Goal: Navigation & Orientation: Understand site structure

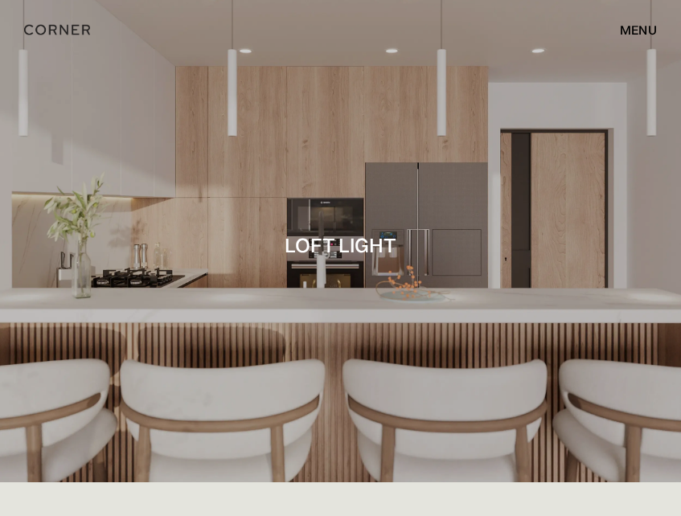
click at [463, 184] on div at bounding box center [340, 241] width 681 height 482
click at [553, 227] on div at bounding box center [340, 241] width 681 height 482
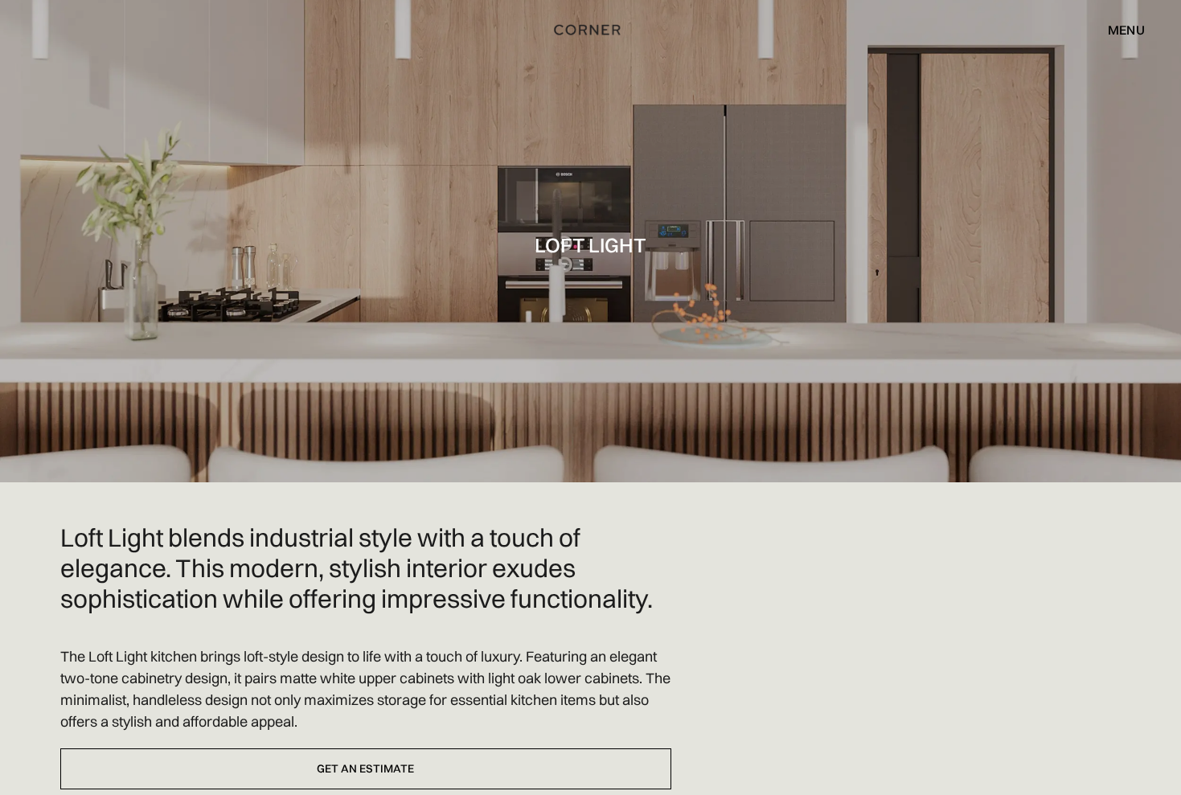
click at [1118, 34] on div "menu" at bounding box center [1125, 29] width 37 height 13
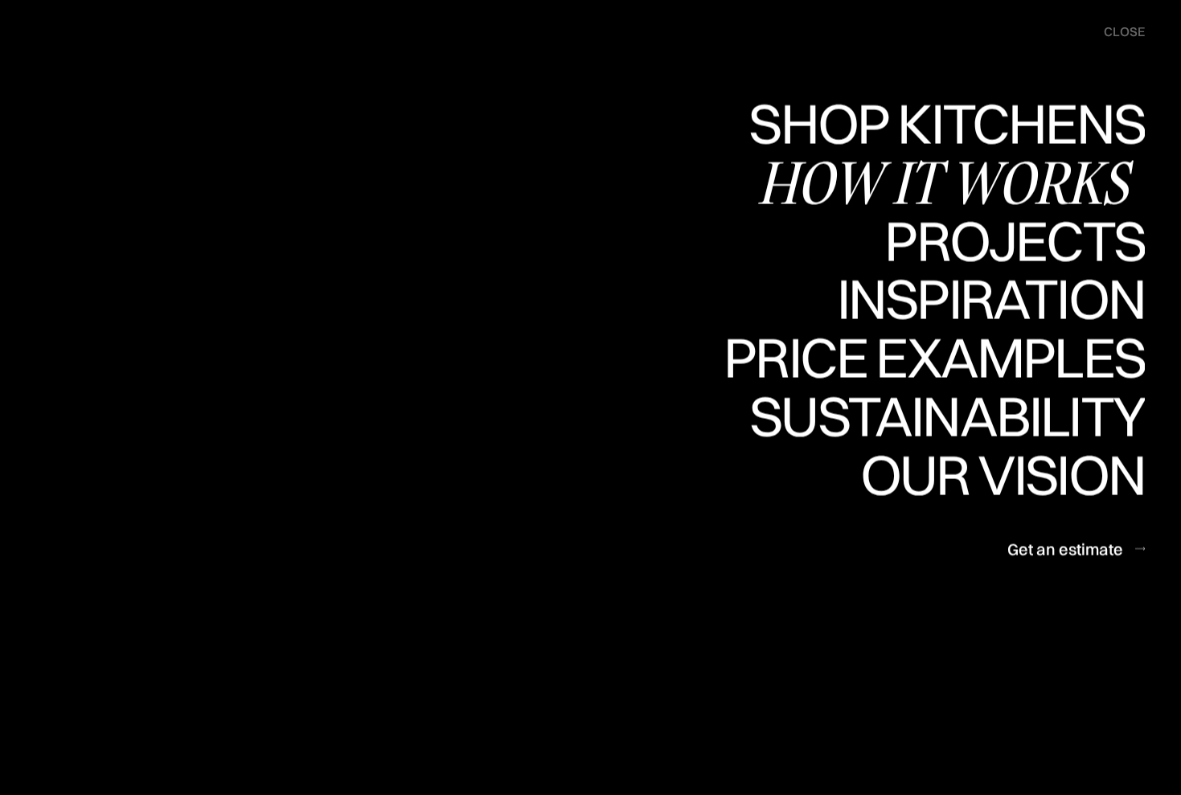
click at [1004, 182] on div "How it works" at bounding box center [950, 181] width 387 height 56
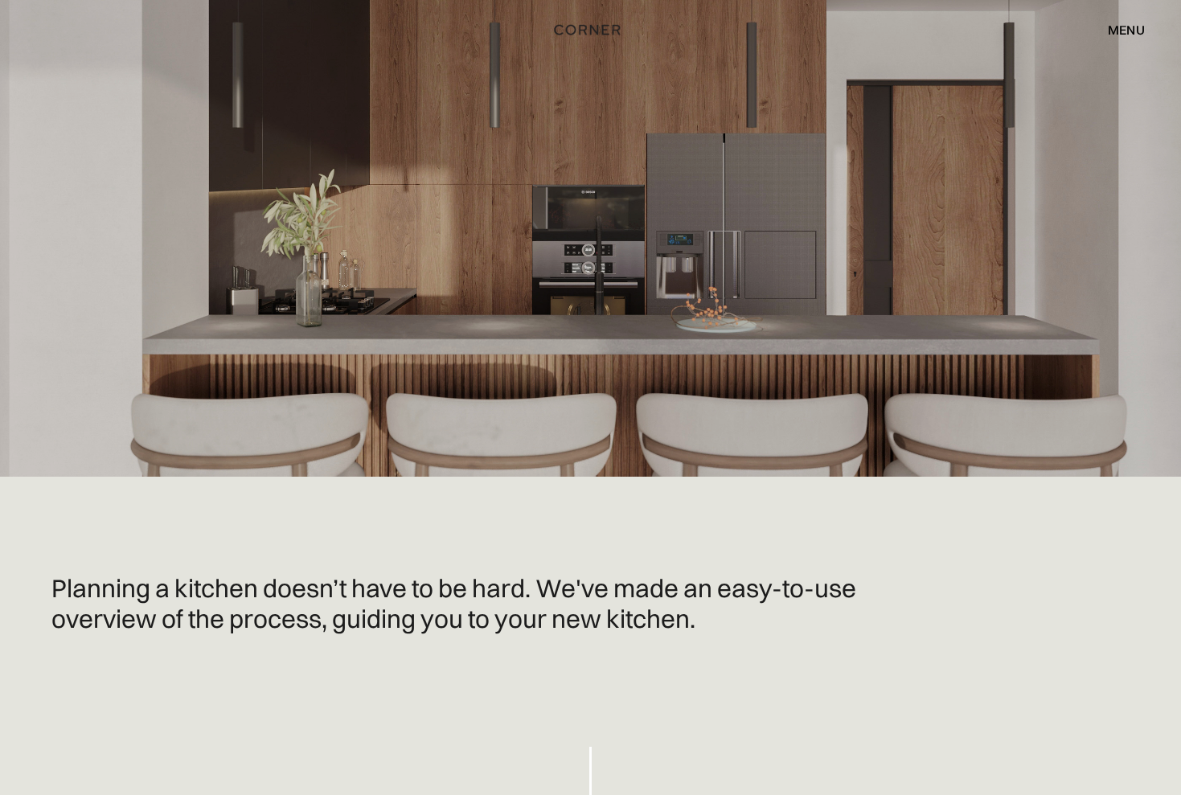
click at [1126, 24] on div "menu" at bounding box center [1125, 29] width 37 height 13
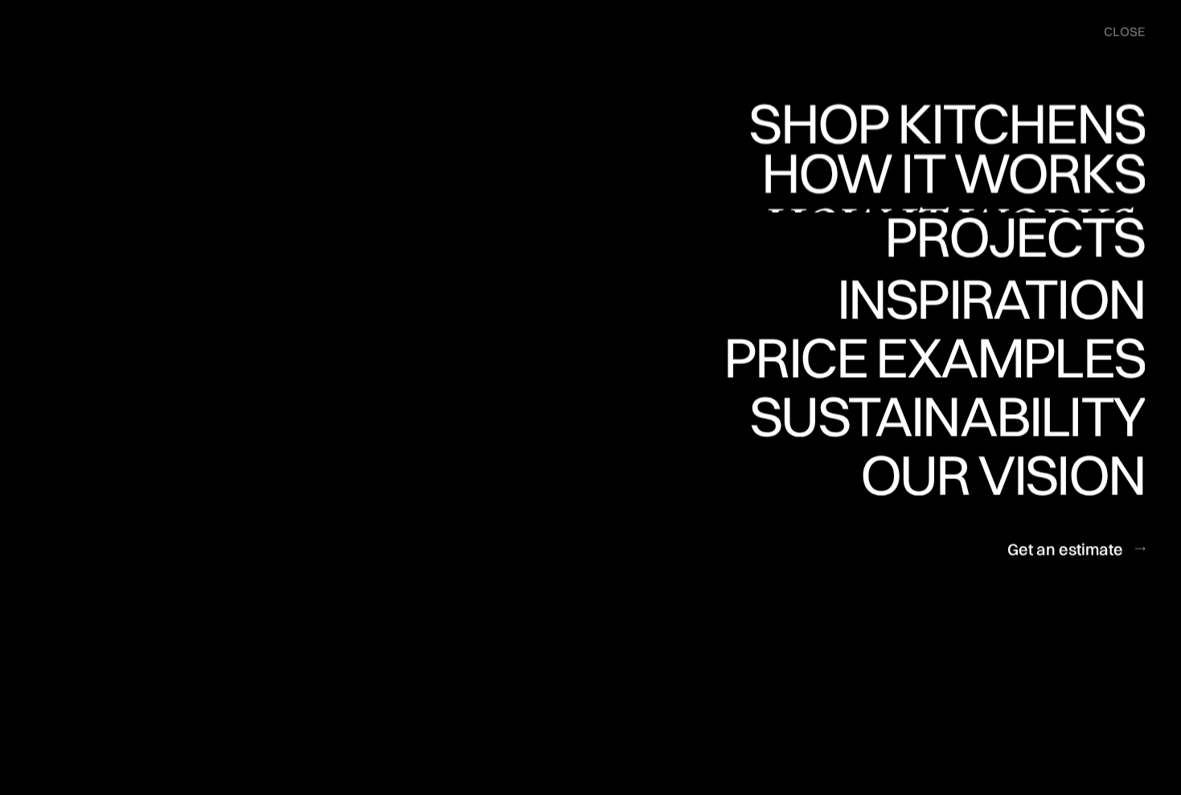
click at [994, 229] on link "Projects Projects" at bounding box center [1014, 241] width 260 height 59
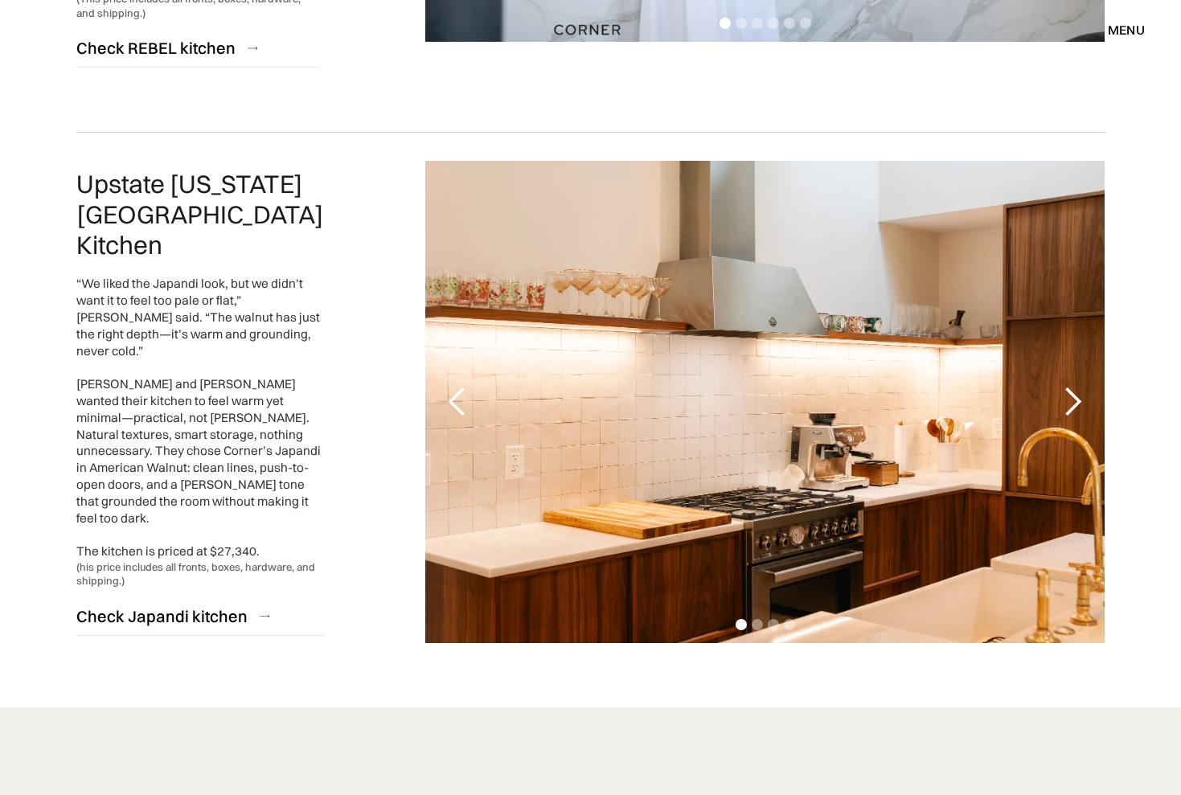
scroll to position [3577, 0]
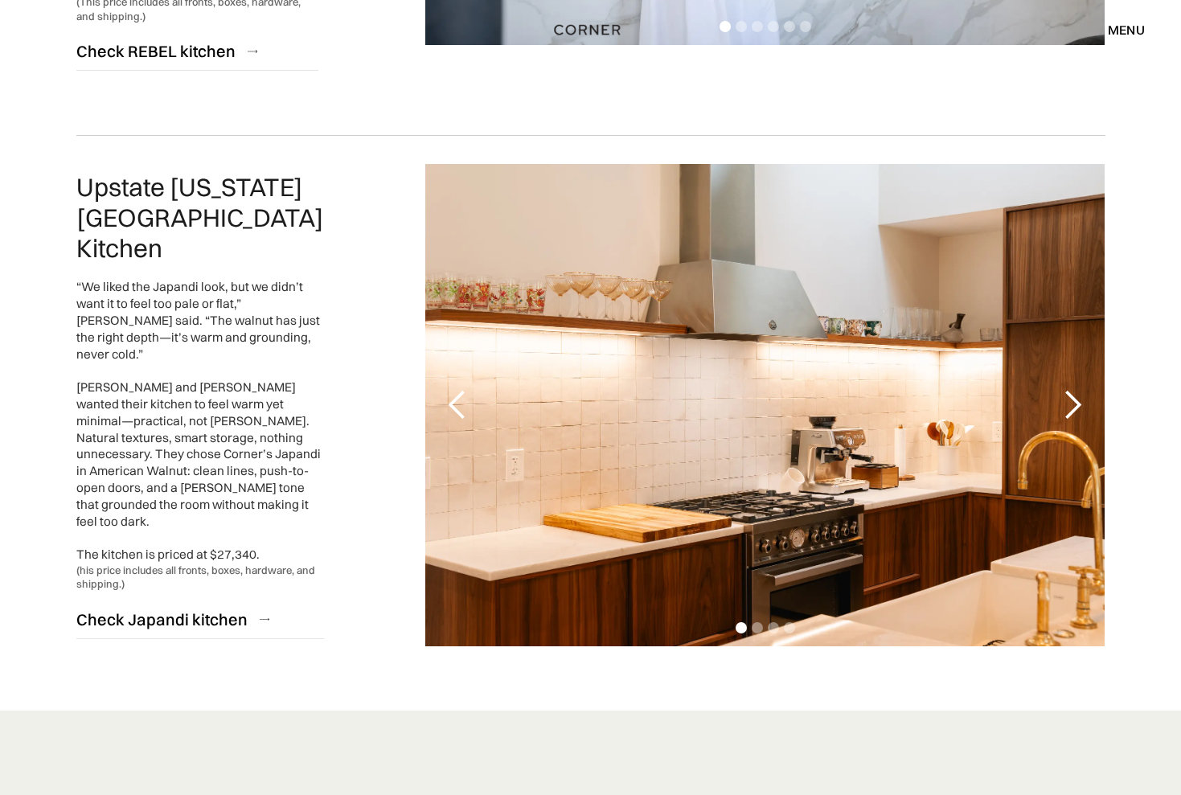
click at [1070, 389] on div "next slide" at bounding box center [1072, 405] width 32 height 32
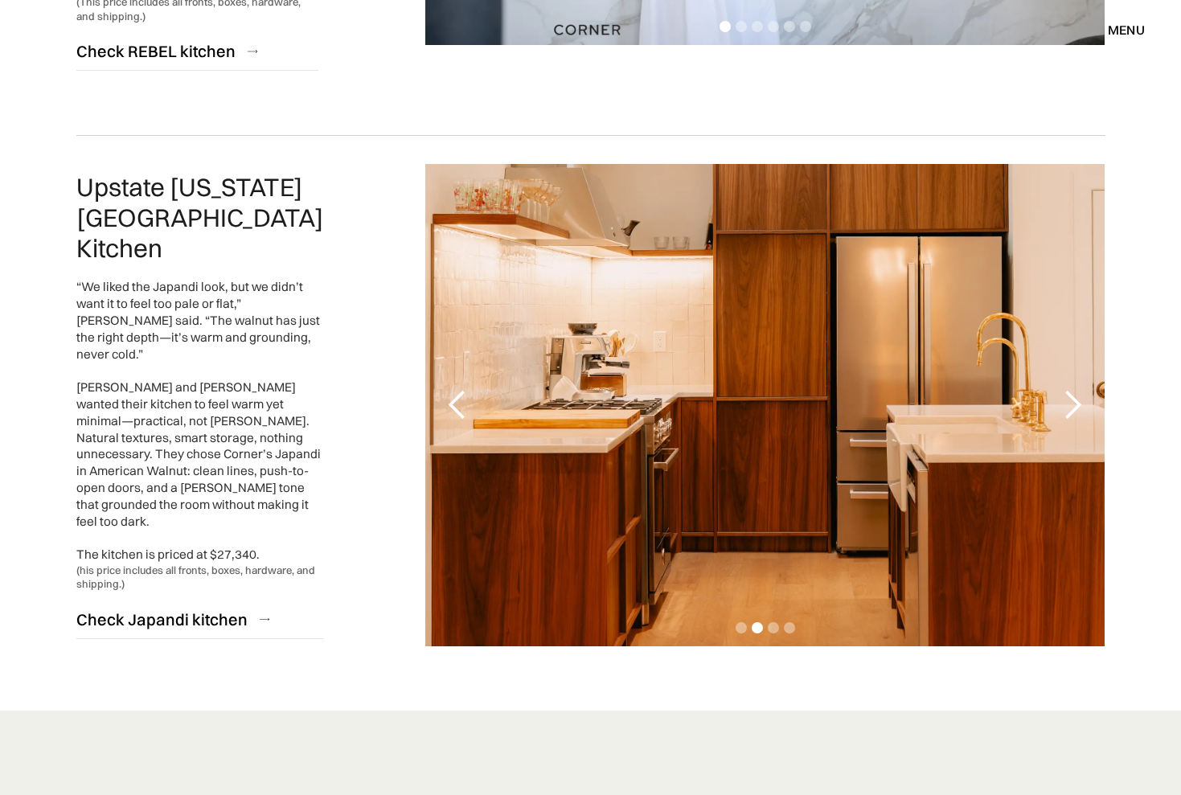
click at [1070, 389] on div "next slide" at bounding box center [1072, 405] width 32 height 32
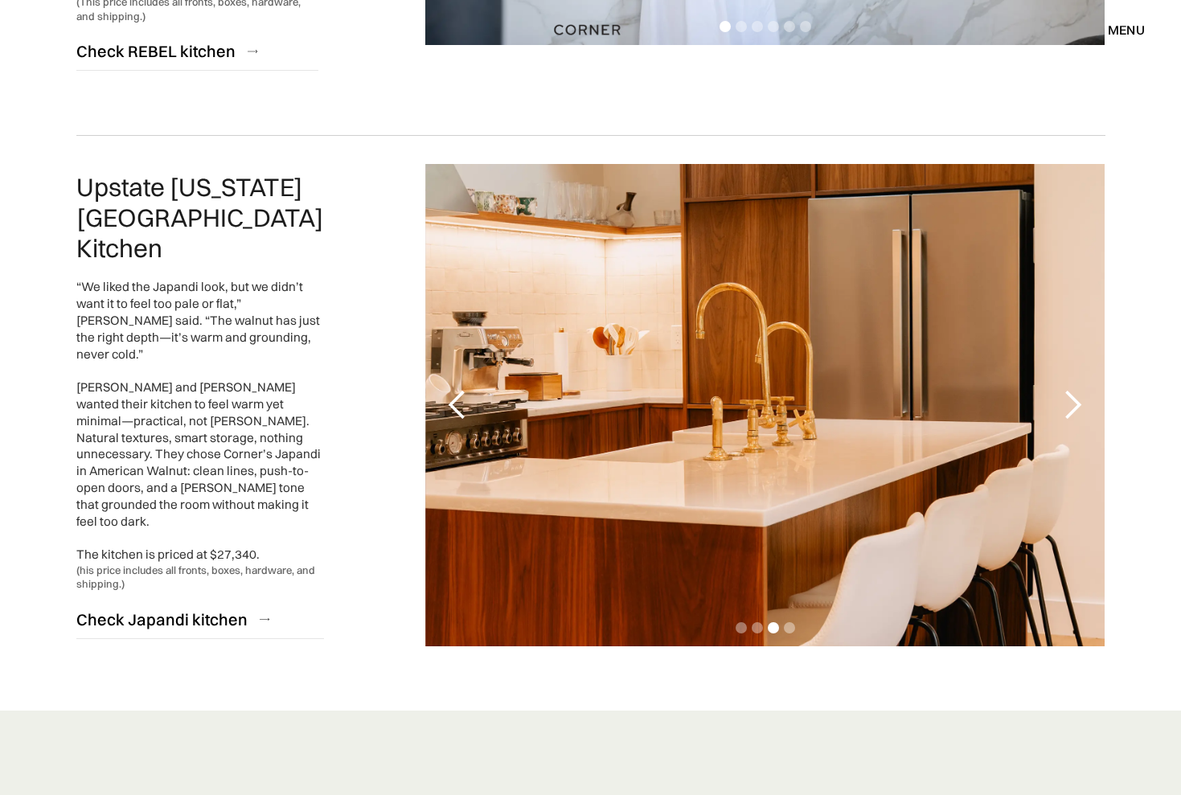
click at [1070, 389] on div "next slide" at bounding box center [1072, 405] width 32 height 32
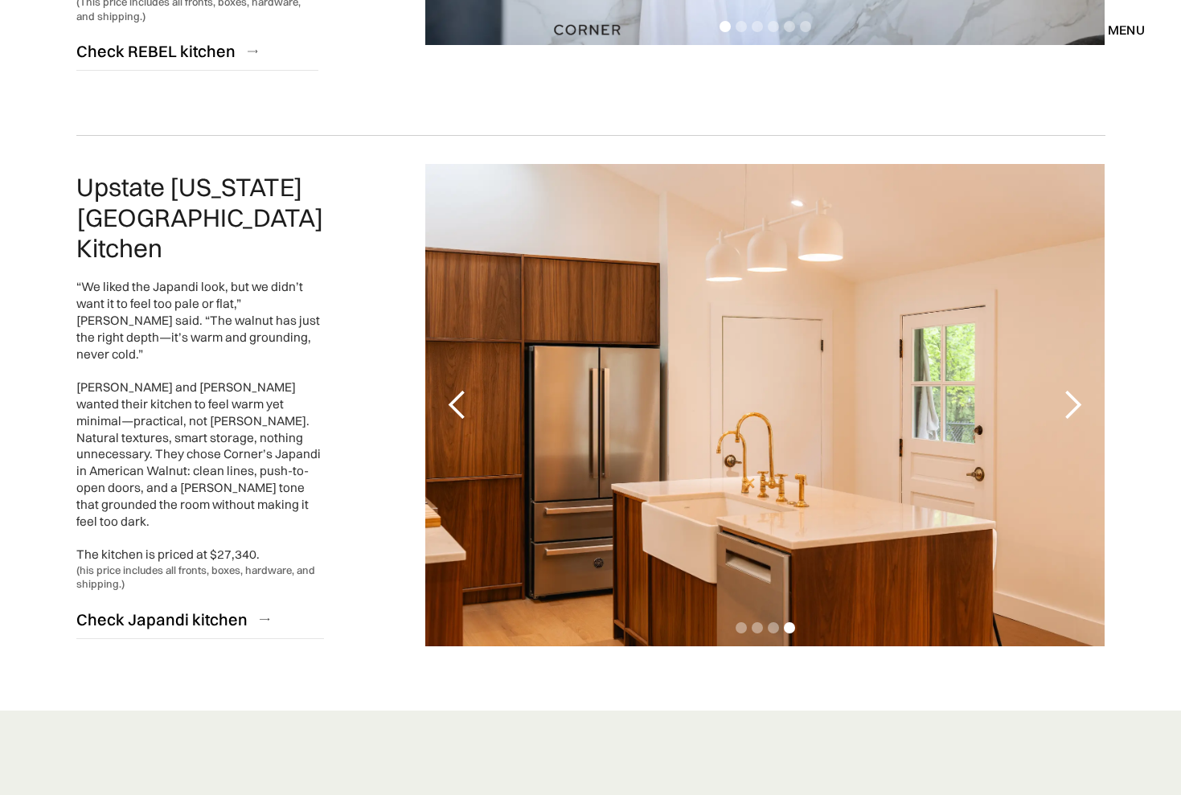
click at [1070, 389] on div "next slide" at bounding box center [1072, 405] width 32 height 32
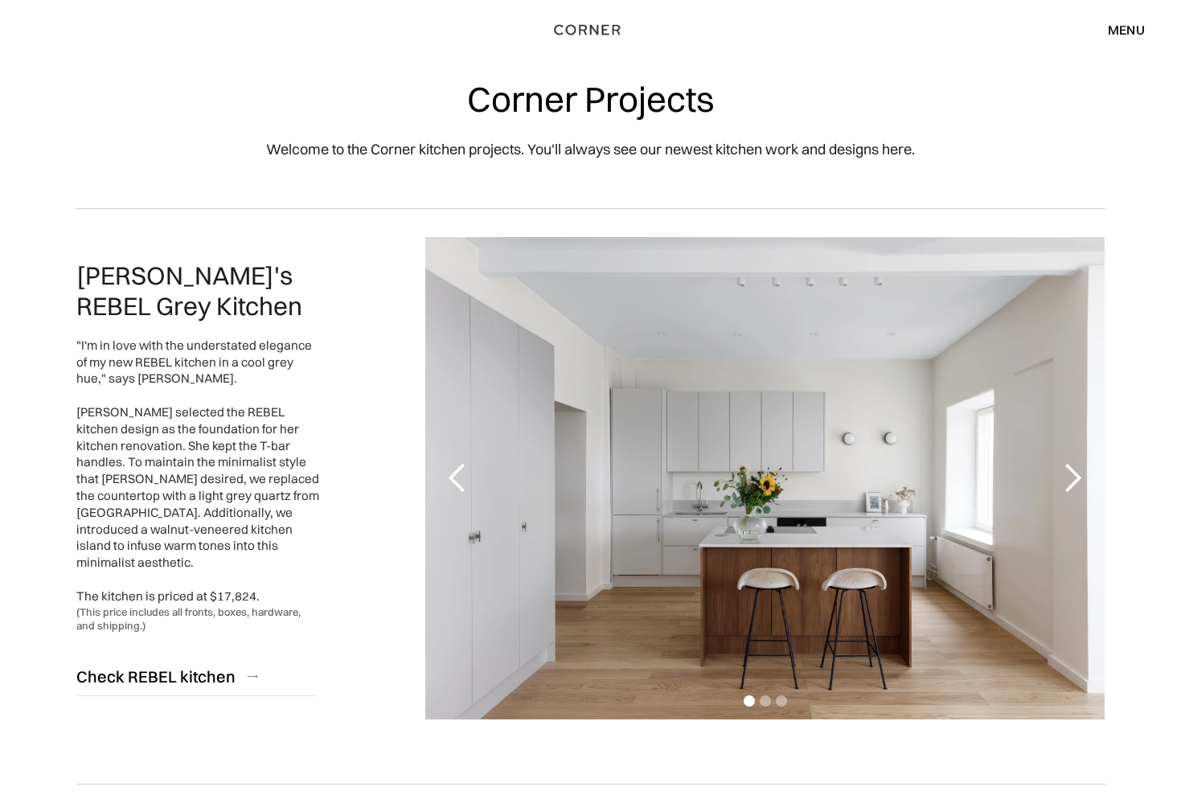
scroll to position [0, 0]
click at [1117, 27] on div "menu" at bounding box center [1125, 29] width 37 height 13
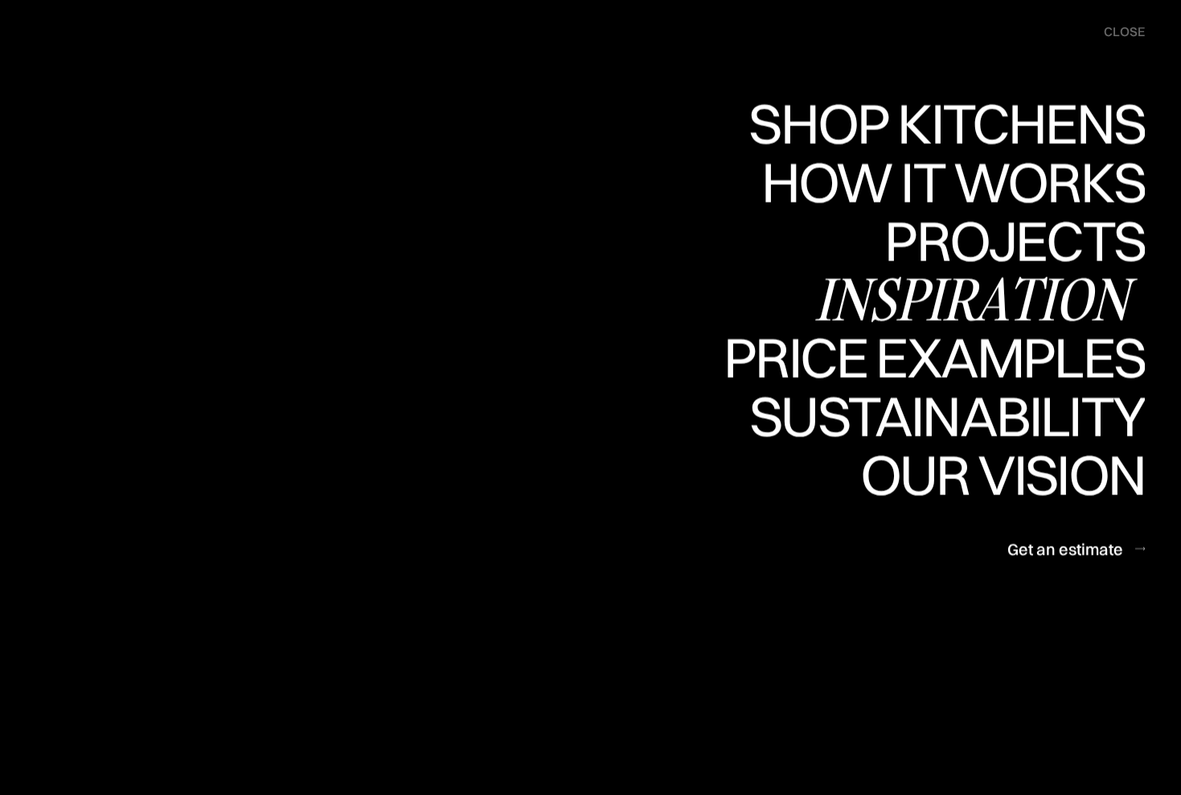
click at [973, 297] on div "Inspiration" at bounding box center [979, 299] width 330 height 56
